Goal: Task Accomplishment & Management: Complete application form

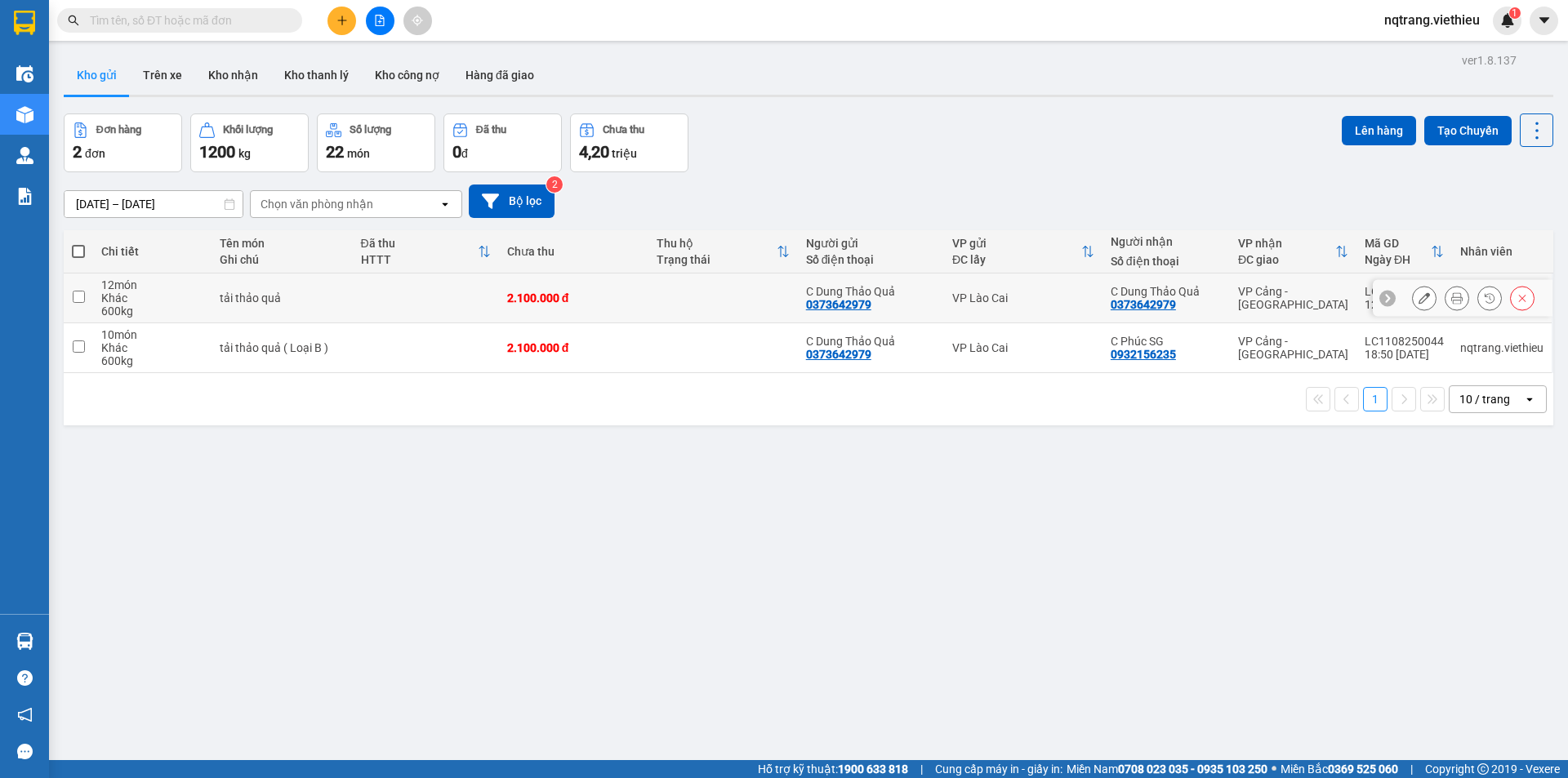
click at [1418, 292] on icon at bounding box center [1424, 298] width 11 height 11
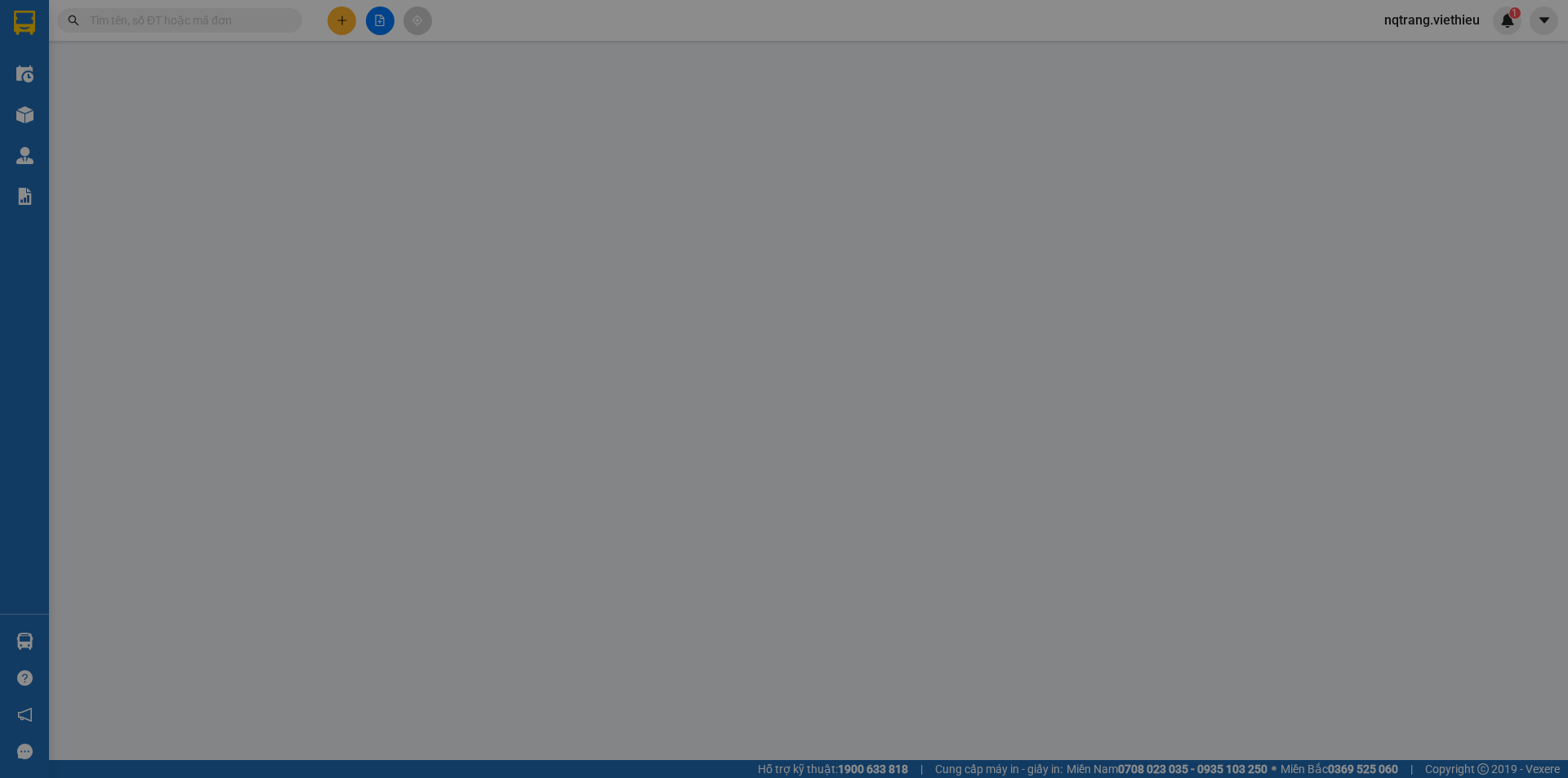
type input "0373642979"
type input "C Dung Thảo Quả"
type input "0373642979"
type input "C Dung Thảo Quả"
type input "2.100.000"
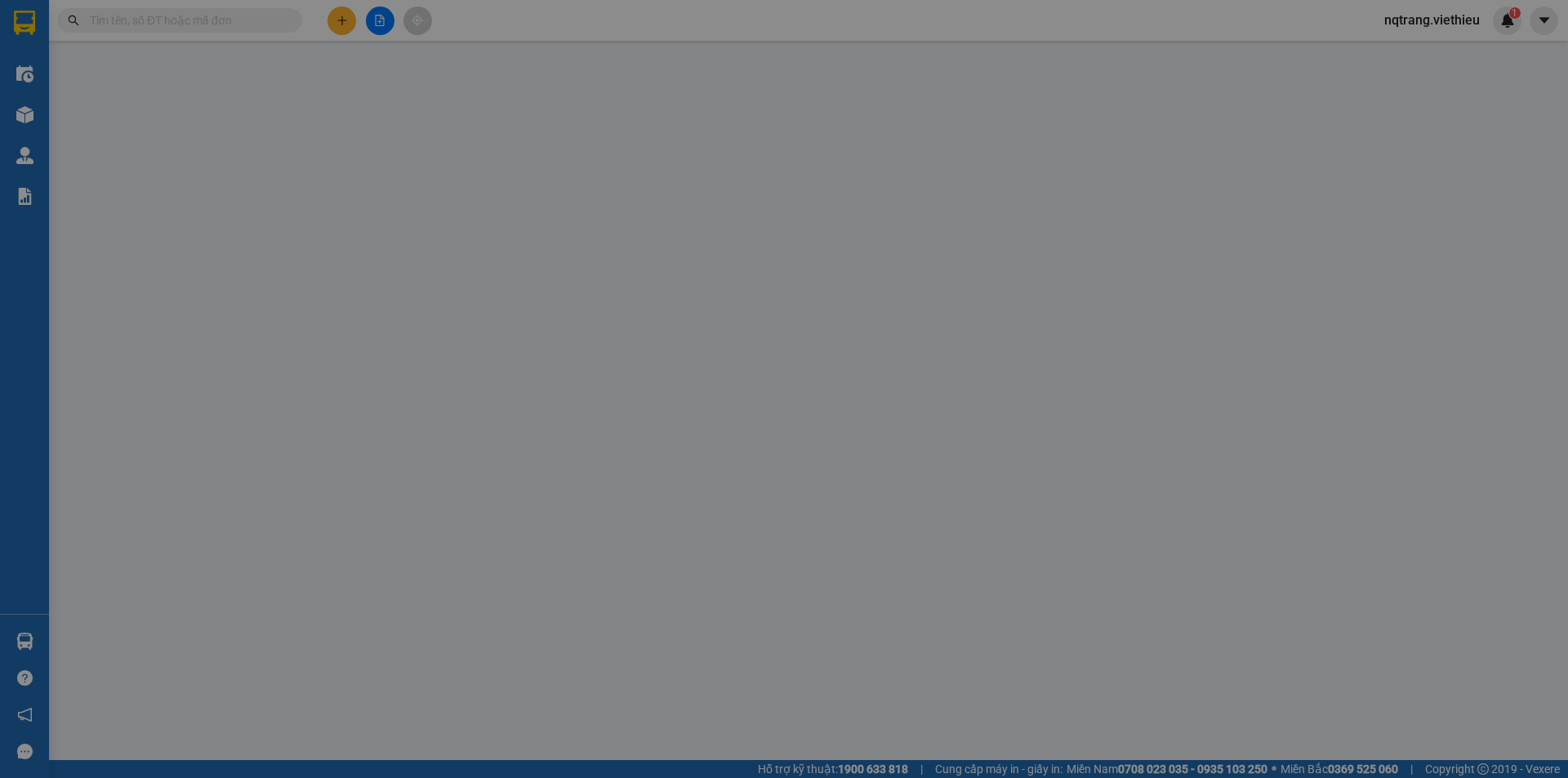
type input "2.100.000"
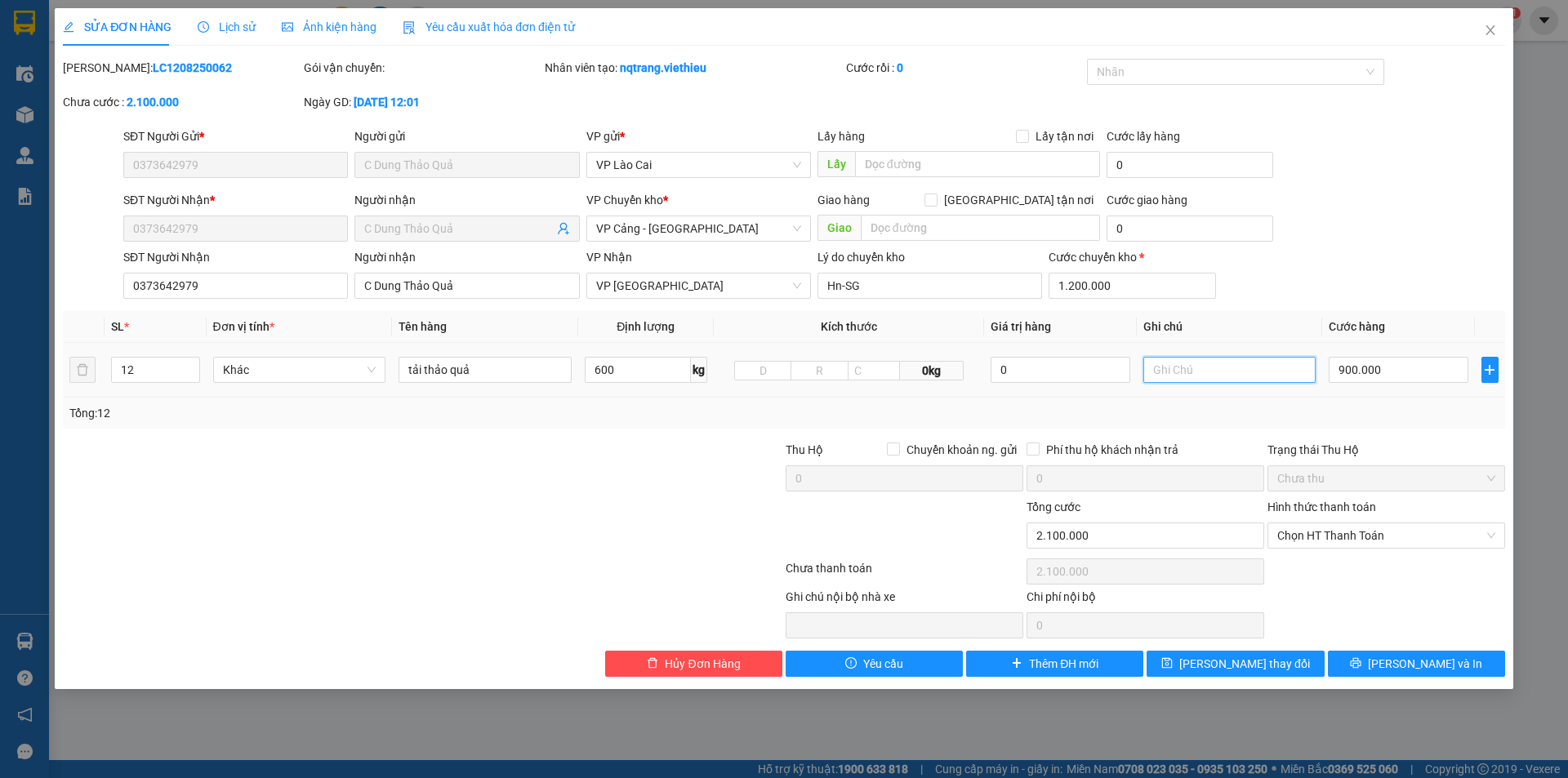
click at [1273, 373] on input "text" at bounding box center [1230, 370] width 173 height 26
type input "L"
click at [521, 361] on input "tải thảo quả" at bounding box center [485, 370] width 173 height 26
type input "tải thảo quả - Loại A"
click at [1361, 662] on icon "printer" at bounding box center [1356, 663] width 11 height 11
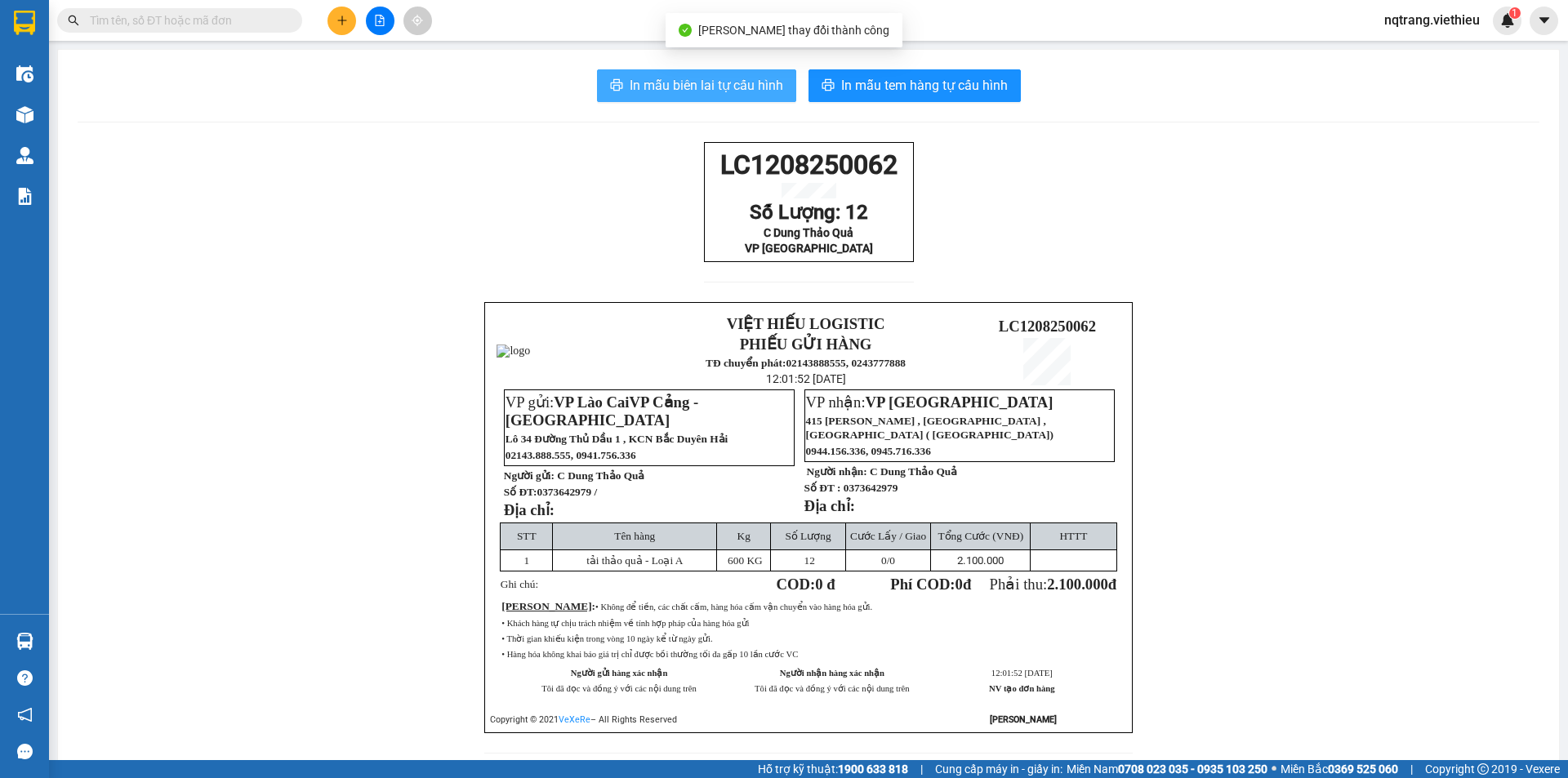
click at [709, 84] on span "In mẫu biên lai tự cấu hình" at bounding box center [706, 85] width 153 height 21
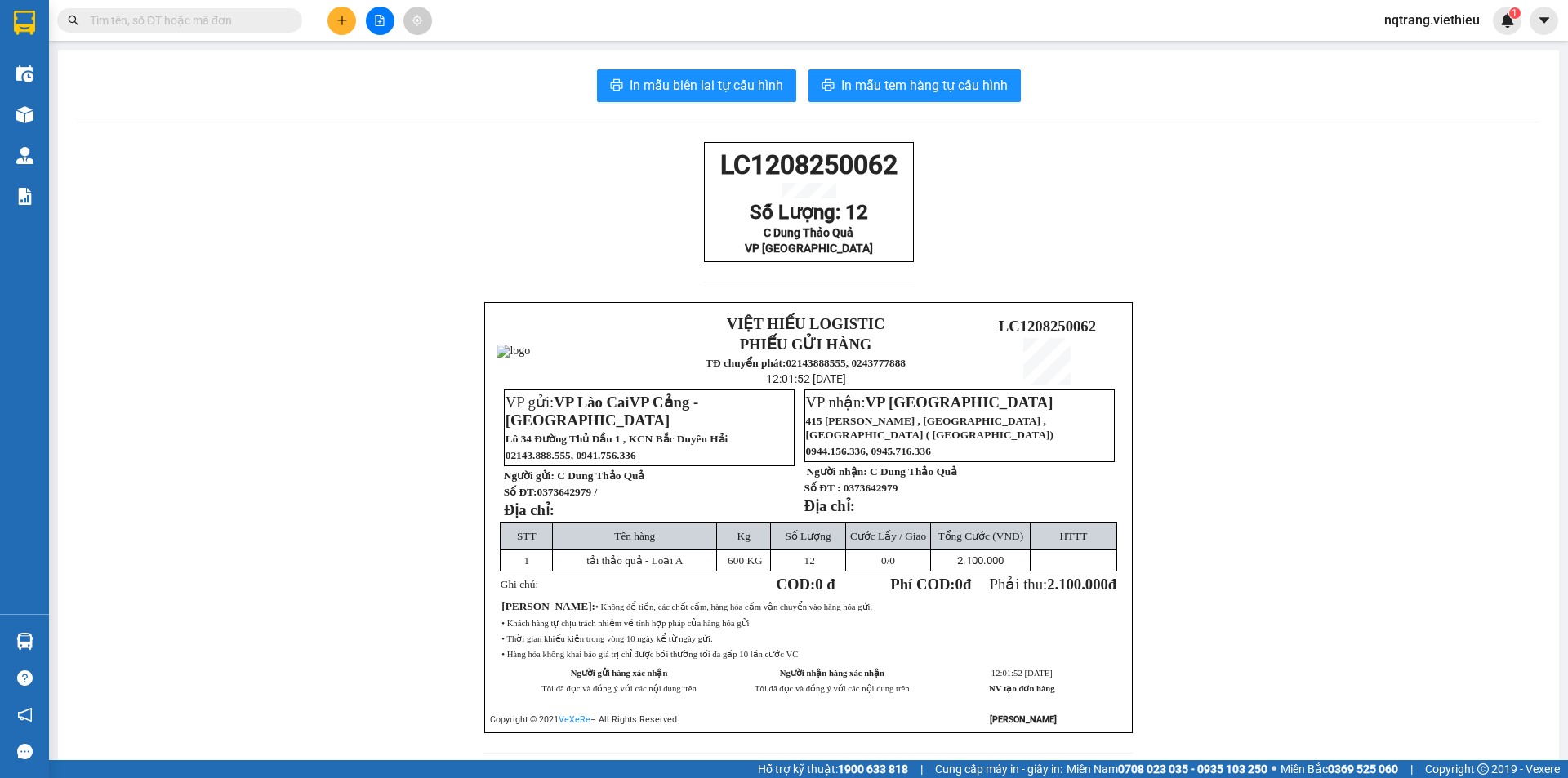
click at [215, 16] on input "text" at bounding box center [186, 20] width 192 height 18
paste input "BD0108250188"
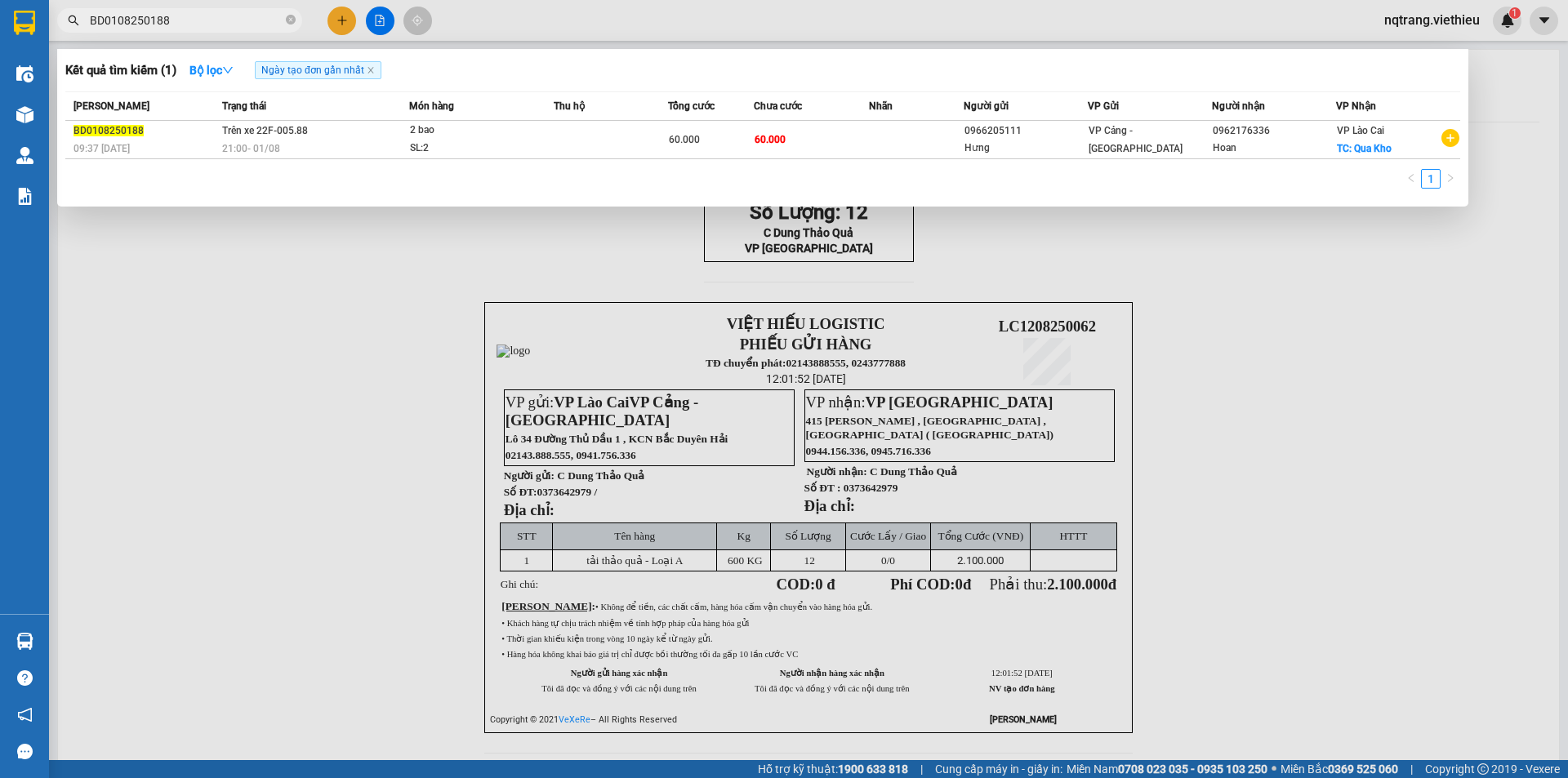
drag, startPoint x: 186, startPoint y: 22, endPoint x: 64, endPoint y: 35, distance: 122.7
click at [64, 35] on div "Kết quả tìm kiếm ( 1 ) Bộ lọc Ngày tạo đơn gần nhất Mã ĐH Trạng thái Món hàng T…" at bounding box center [159, 21] width 319 height 29
paste input "608250155"
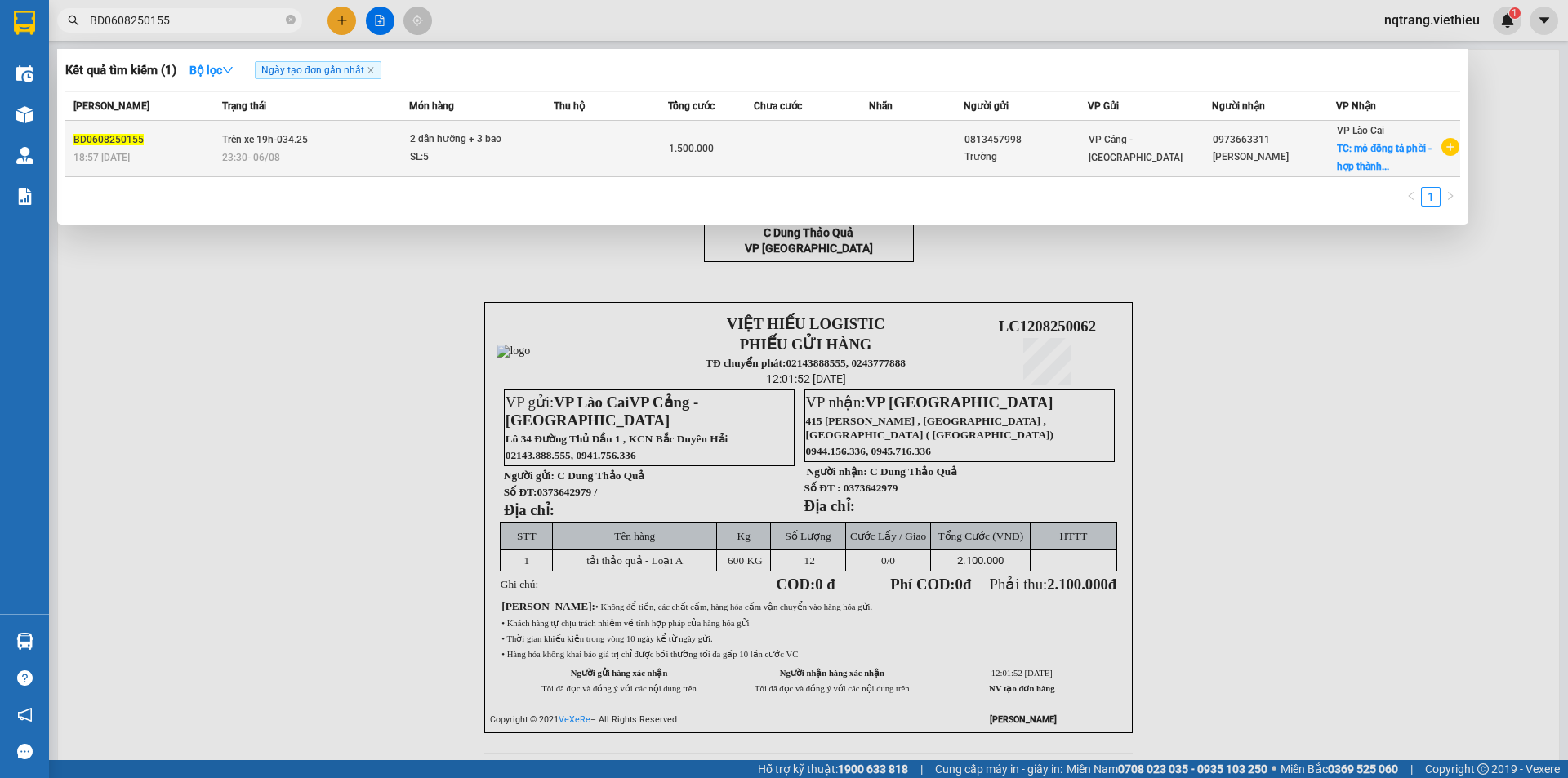
type input "BD0608250155"
click at [810, 150] on td at bounding box center [811, 149] width 114 height 56
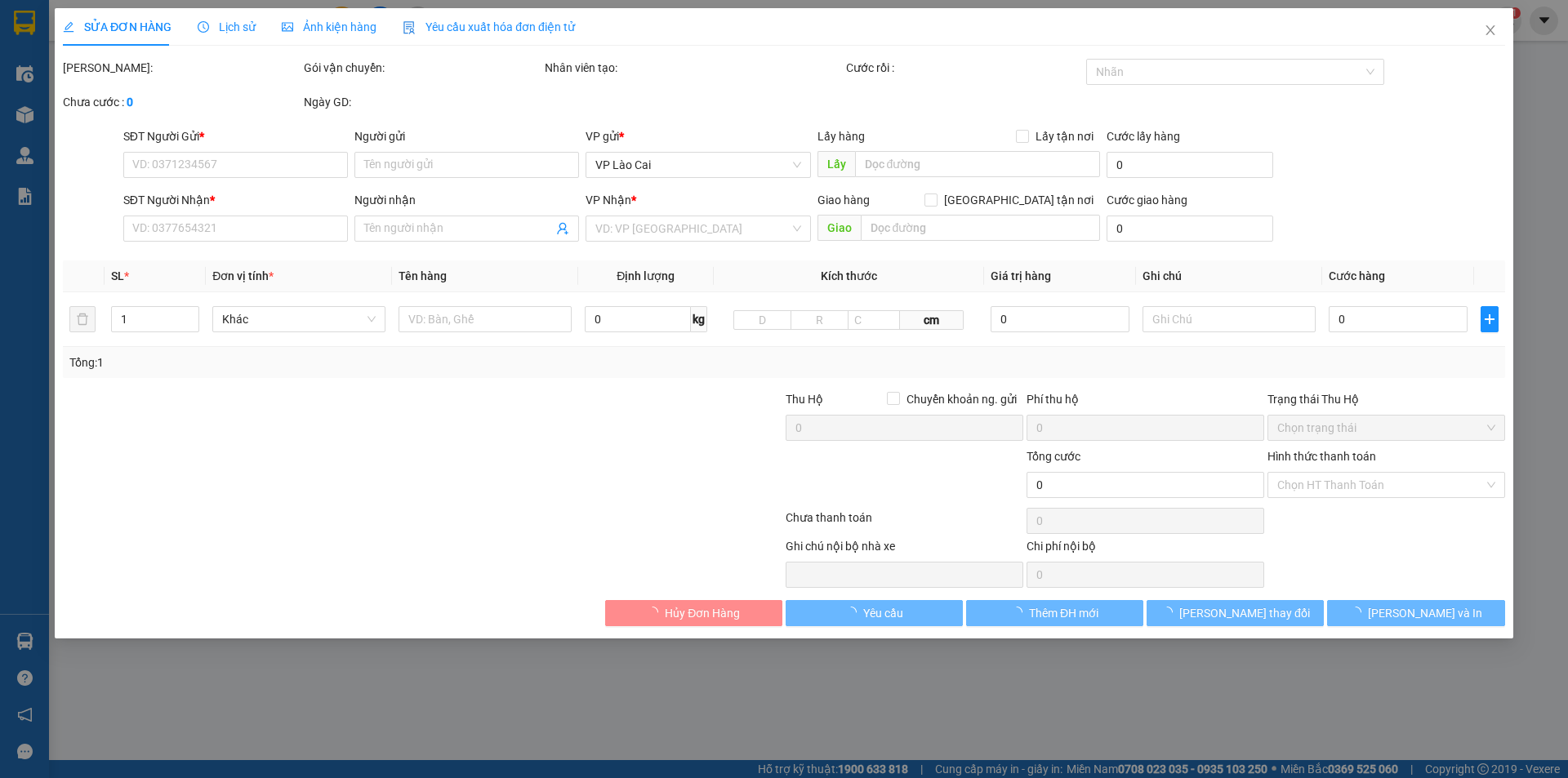
type input "0813457998"
type input "Trường"
type input "0973663311"
type input "[PERSON_NAME]"
checkbox input "true"
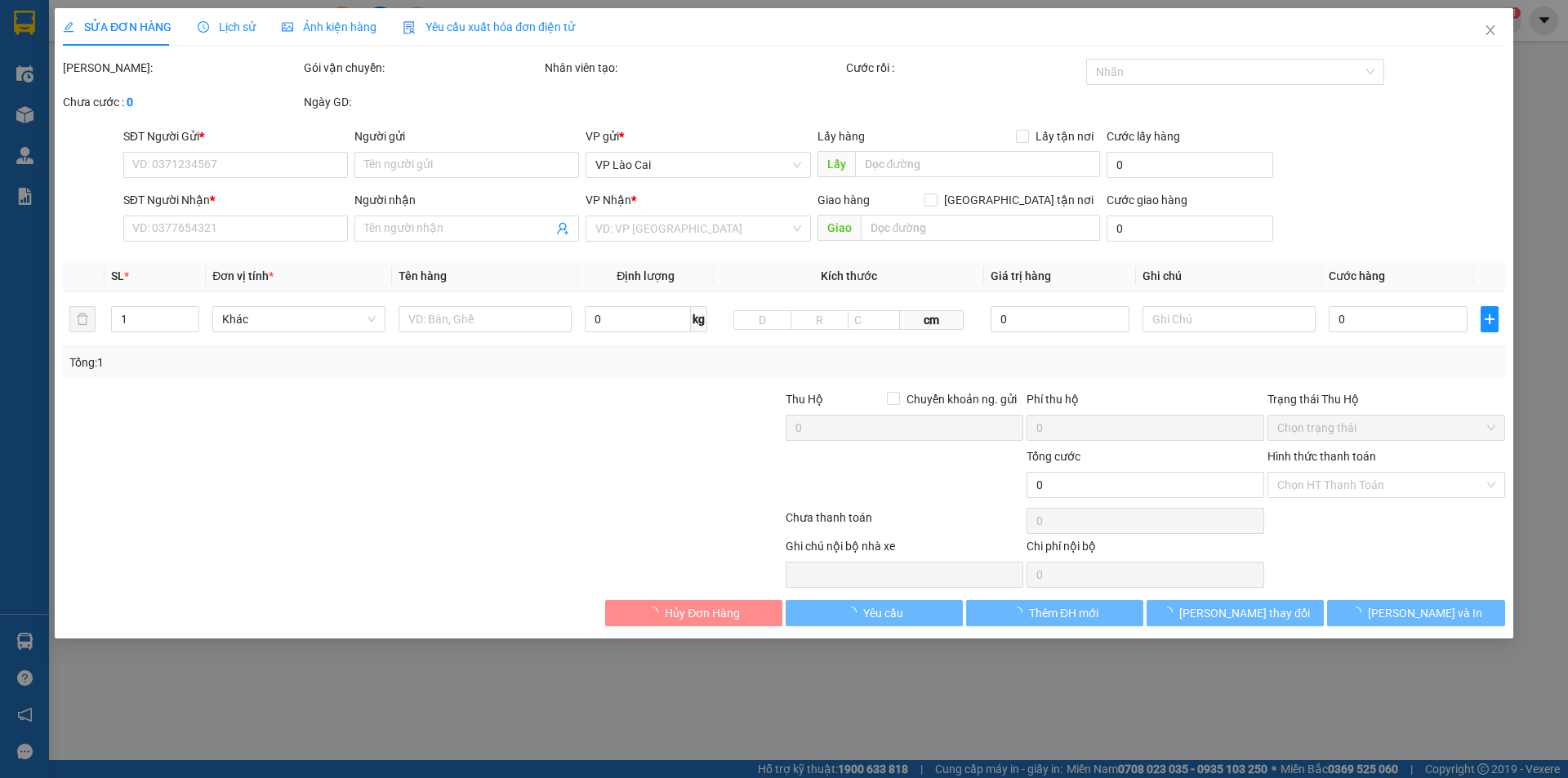
type input "mỏ đồng tả phời -hợp thành -lào cai"
type input "1.500.000"
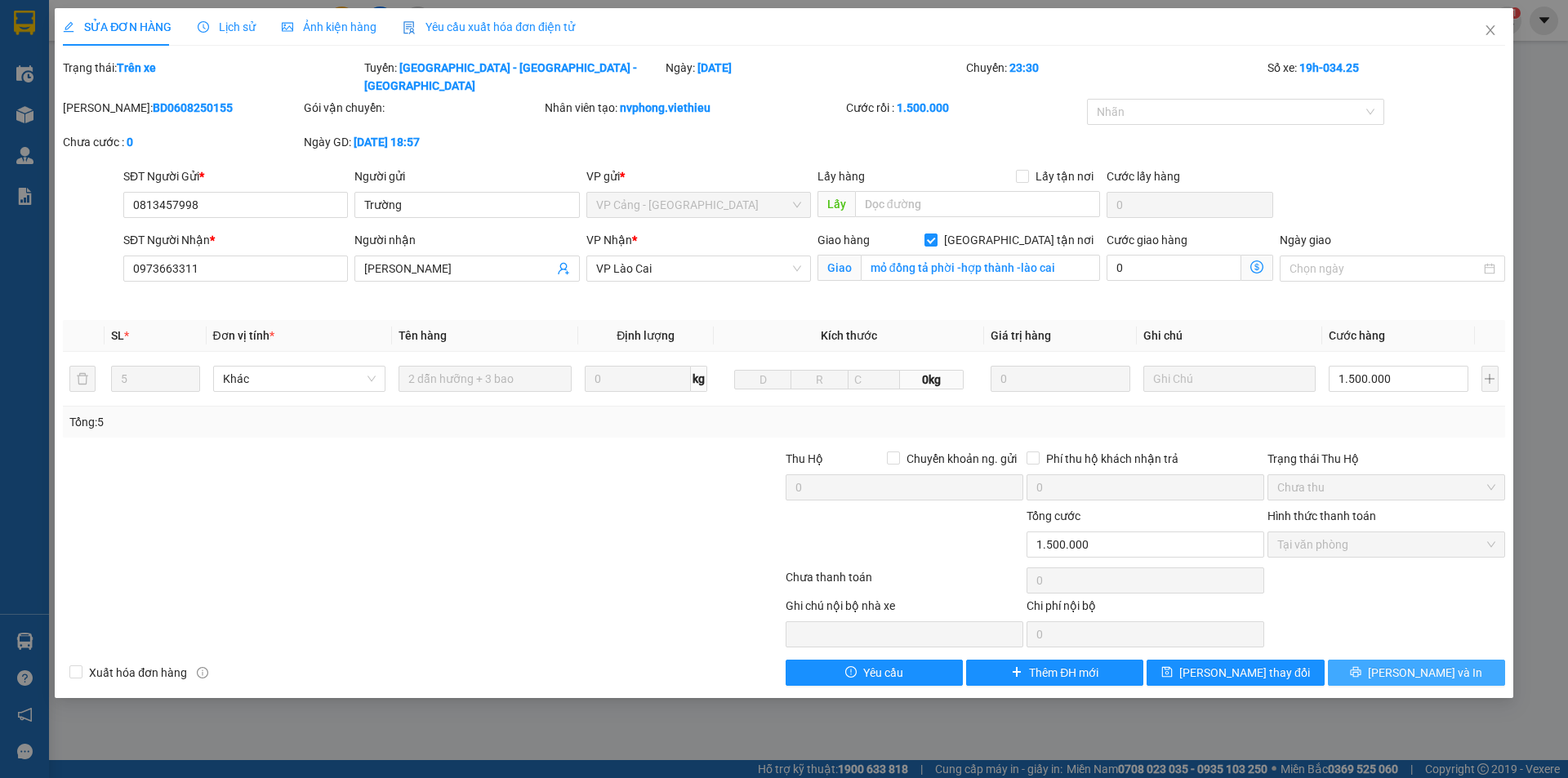
click at [1415, 664] on span "[PERSON_NAME] và In" at bounding box center [1425, 672] width 114 height 18
